Goal: Find specific page/section: Find specific page/section

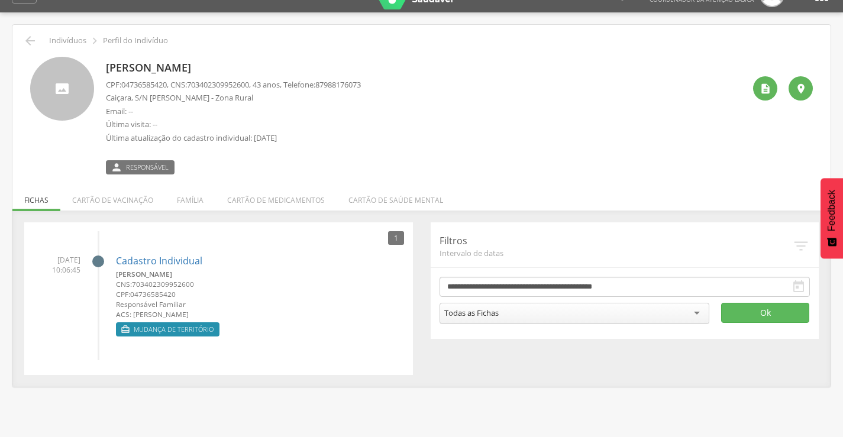
scroll to position [35, 0]
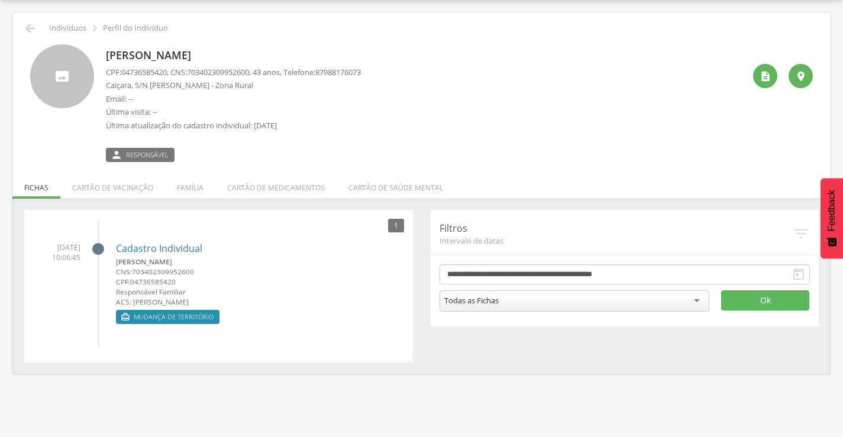
click at [198, 192] on li "Família" at bounding box center [190, 185] width 50 height 28
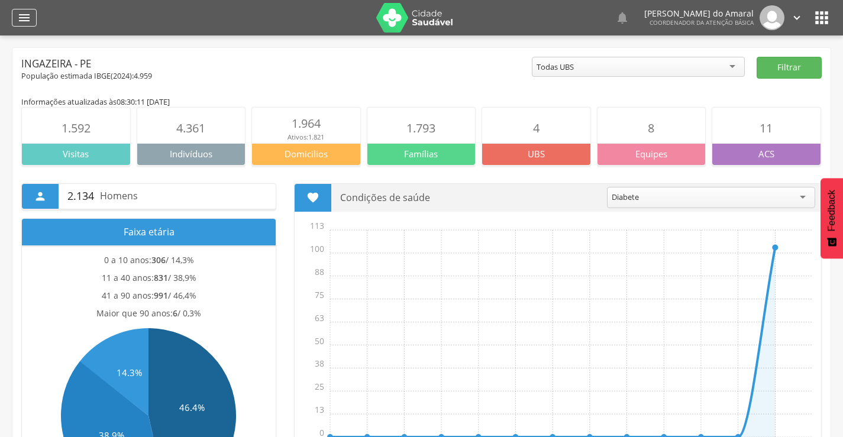
click at [20, 17] on icon "" at bounding box center [24, 18] width 14 height 14
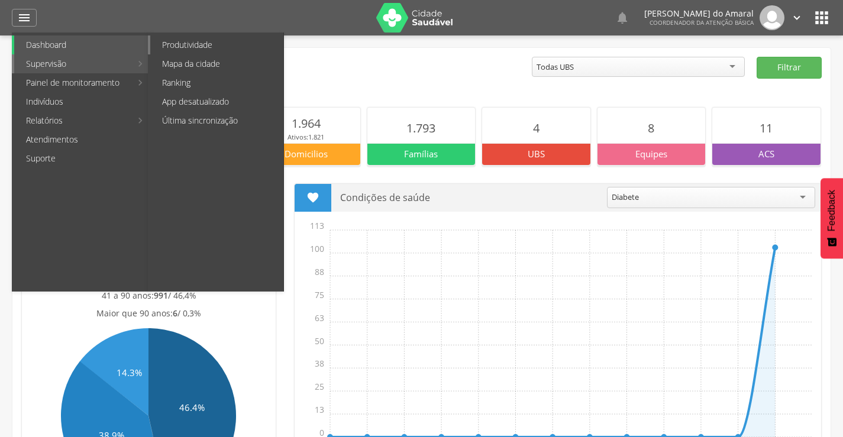
click at [222, 47] on link "Produtividade" at bounding box center [216, 44] width 133 height 19
type input "**********"
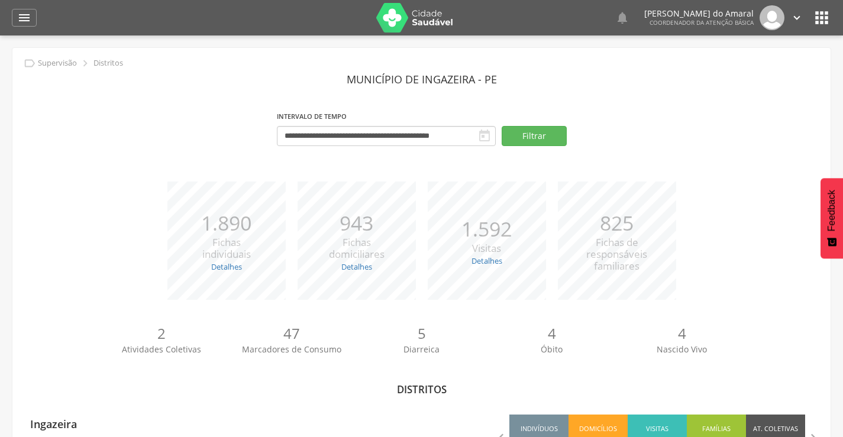
scroll to position [52, 0]
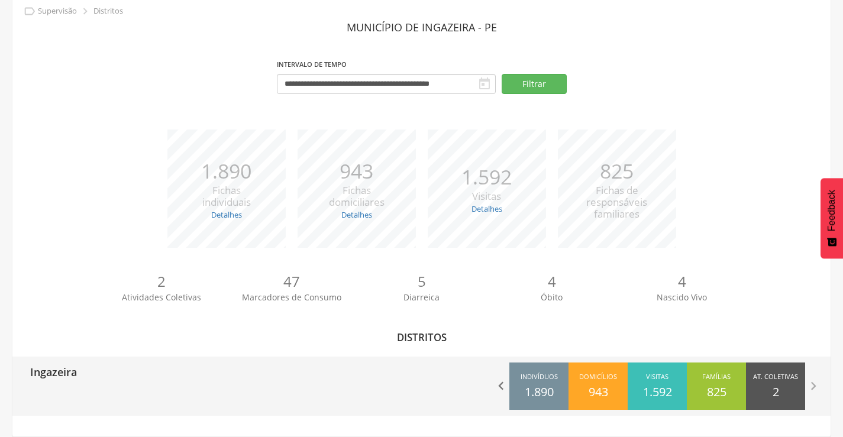
click at [500, 383] on icon "" at bounding box center [501, 386] width 17 height 17
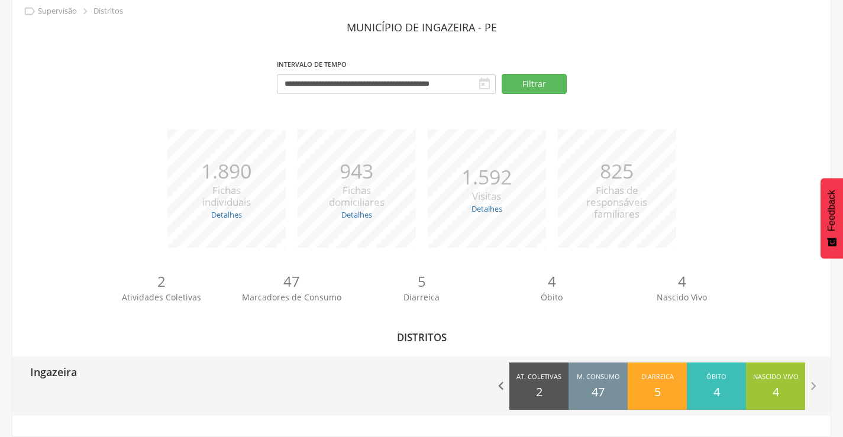
click at [500, 383] on icon "" at bounding box center [501, 386] width 17 height 17
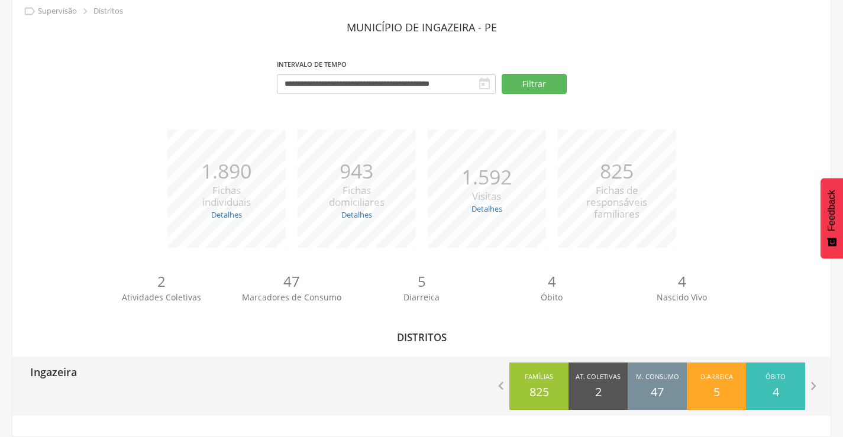
click at [777, 383] on div "Óbito 4" at bounding box center [775, 386] width 59 height 47
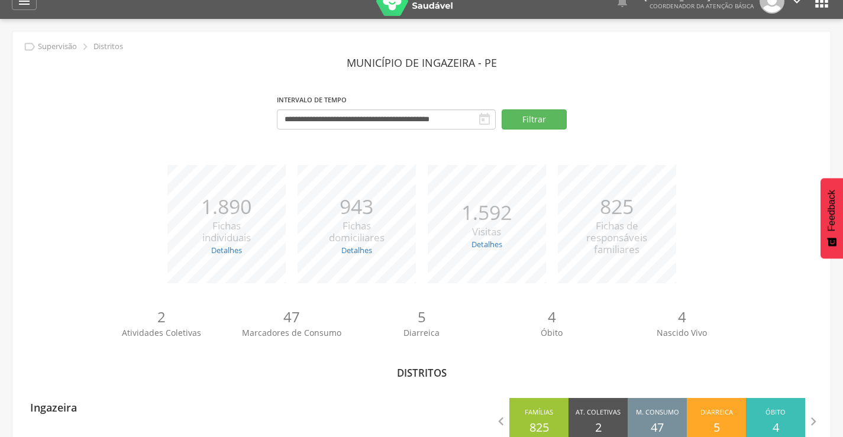
scroll to position [0, 0]
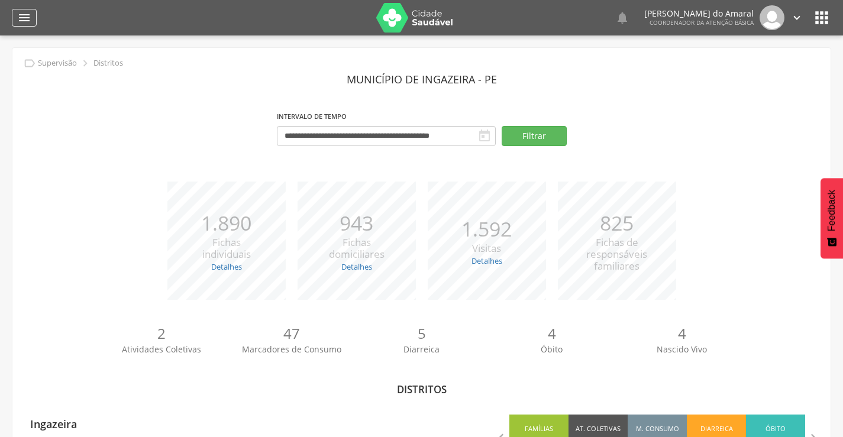
click at [26, 20] on icon "" at bounding box center [24, 18] width 14 height 14
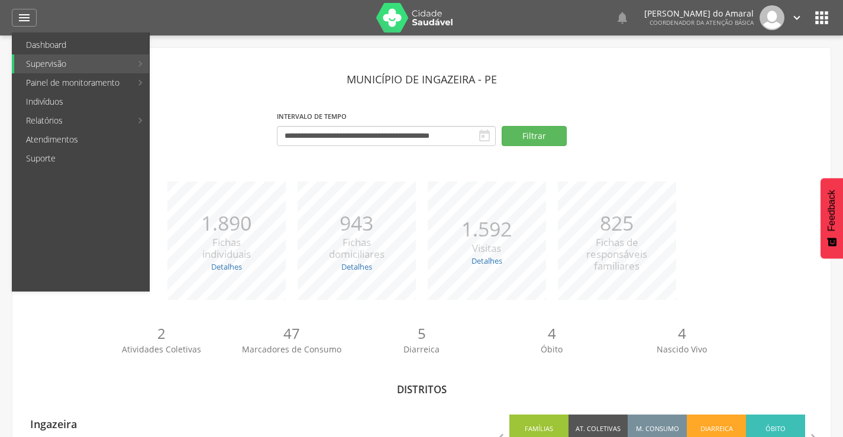
click at [215, 65] on link "Sala de situação" at bounding box center [216, 63] width 133 height 19
